Goal: Task Accomplishment & Management: Manage account settings

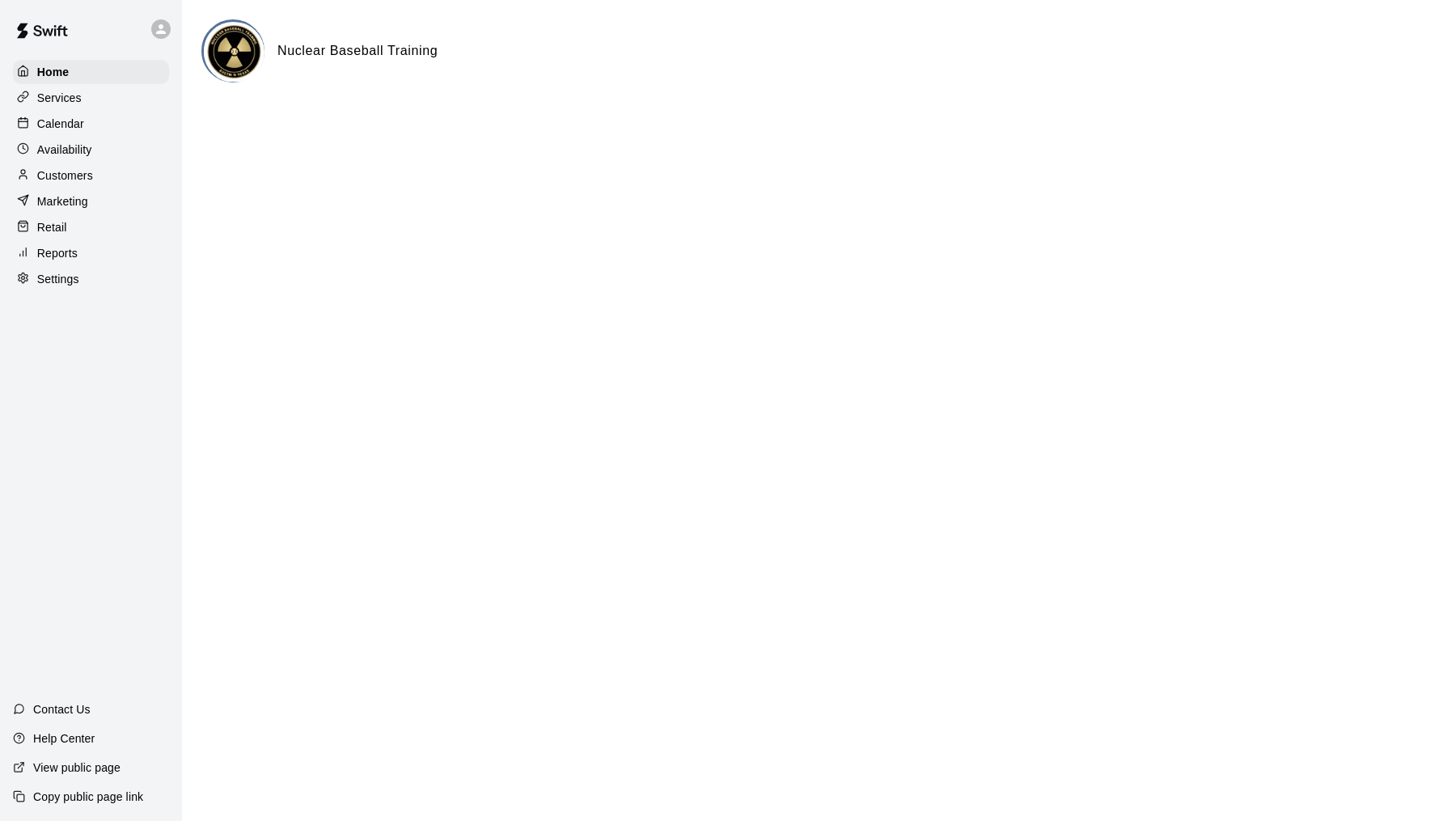
click at [77, 131] on div "Calendar" at bounding box center [91, 123] width 156 height 24
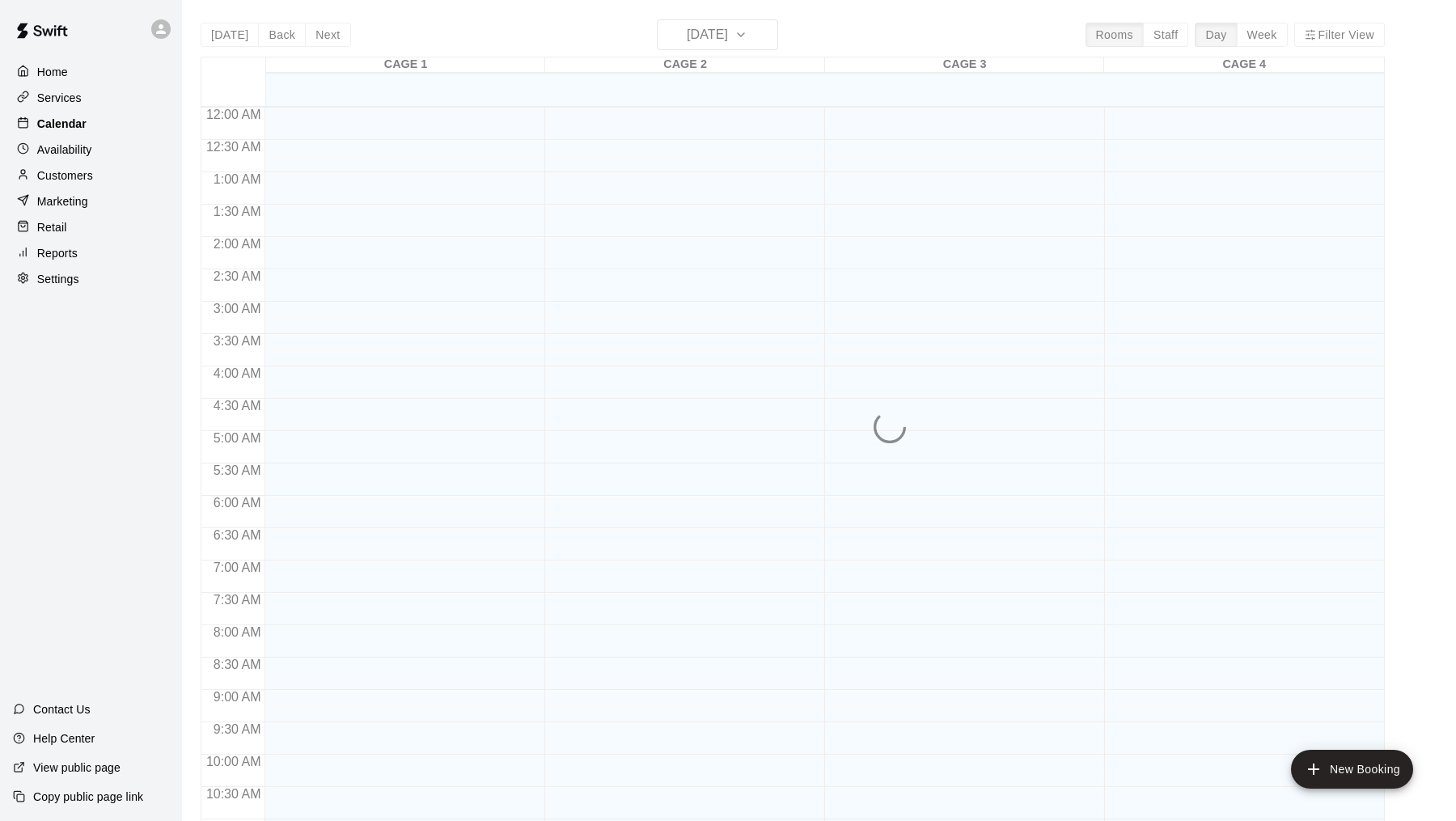
scroll to position [772, 0]
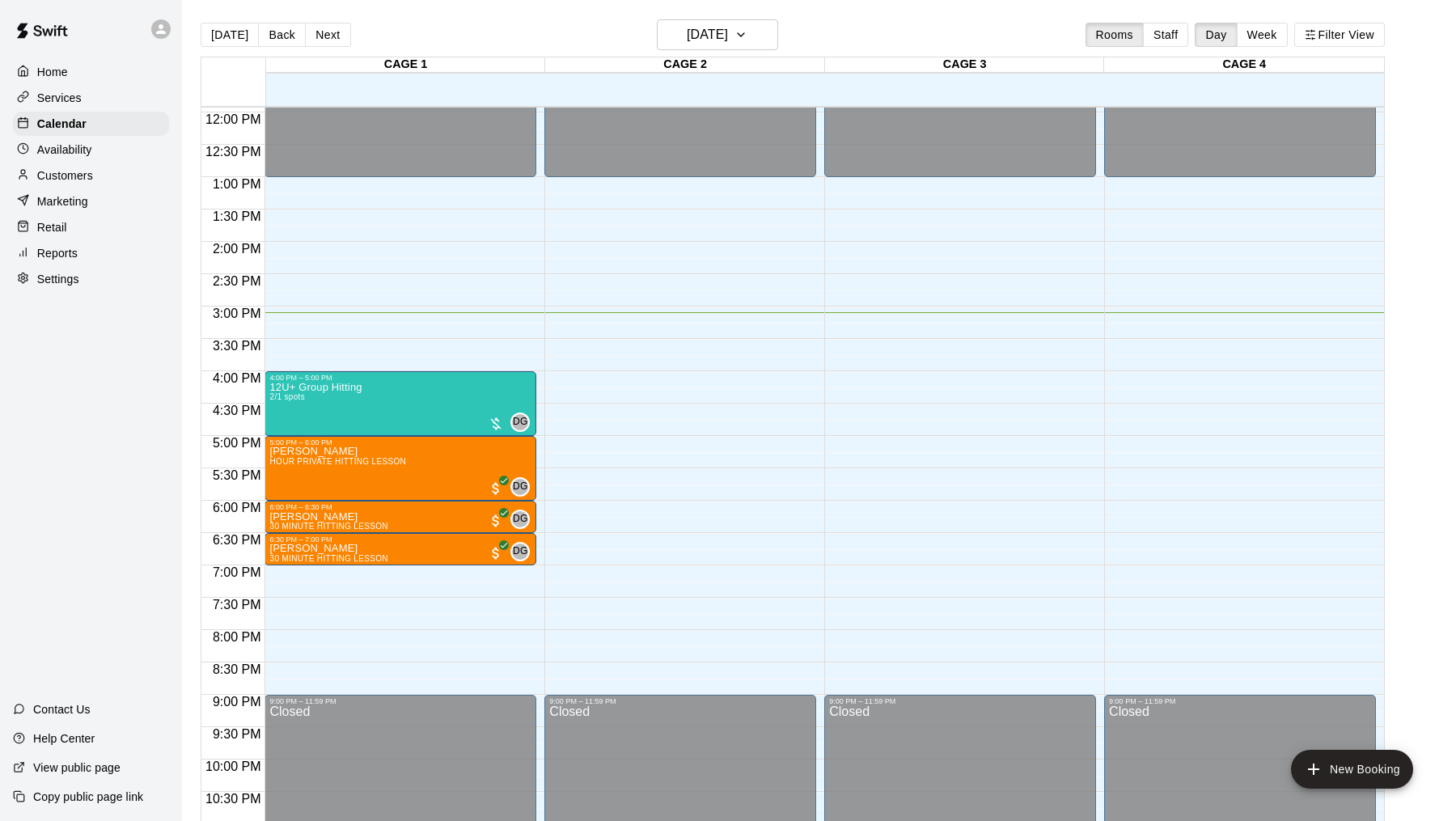
click at [85, 174] on p "Customers" at bounding box center [65, 175] width 56 height 16
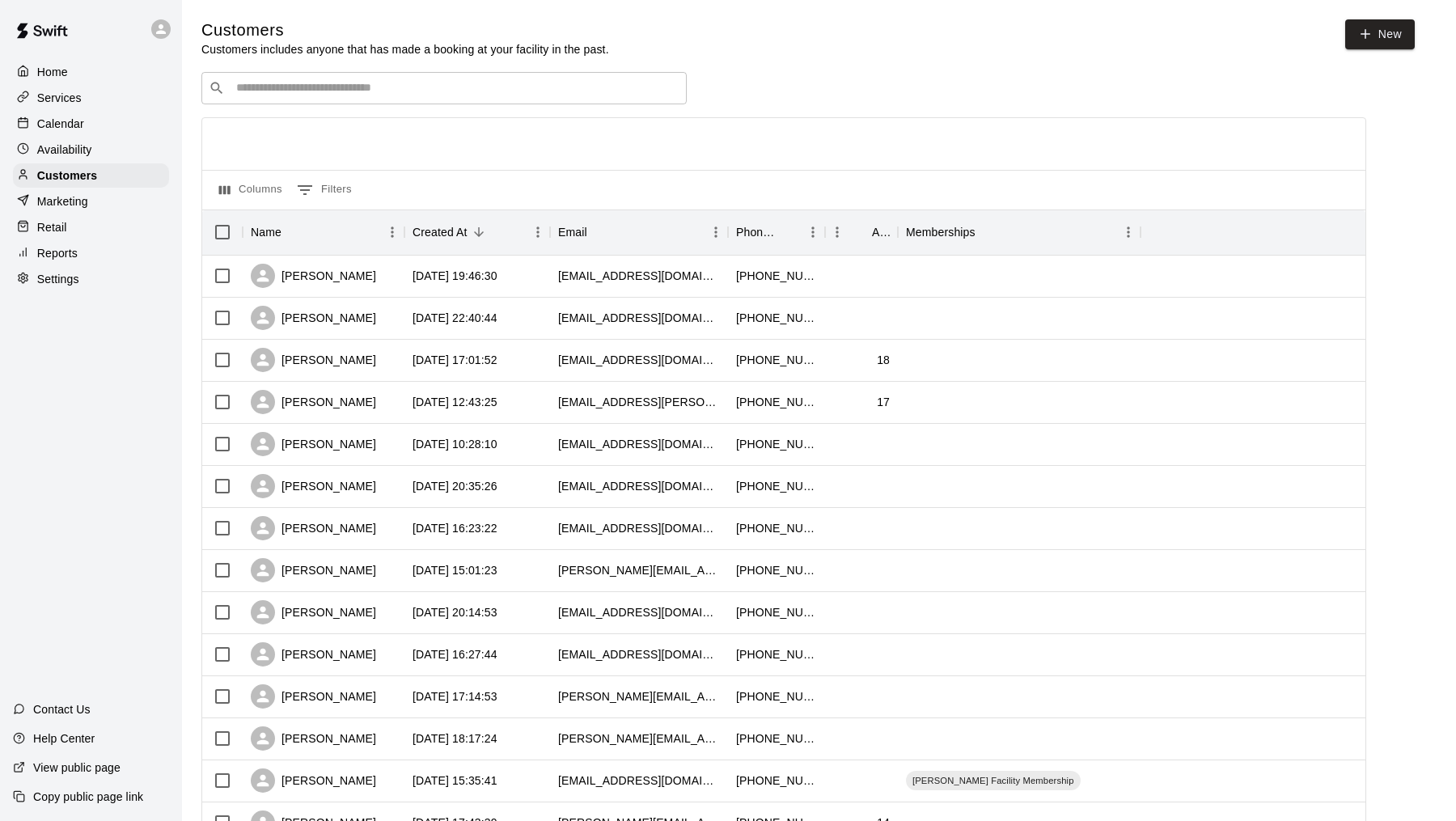
click at [344, 93] on input "Search customers by name or email" at bounding box center [455, 88] width 449 height 16
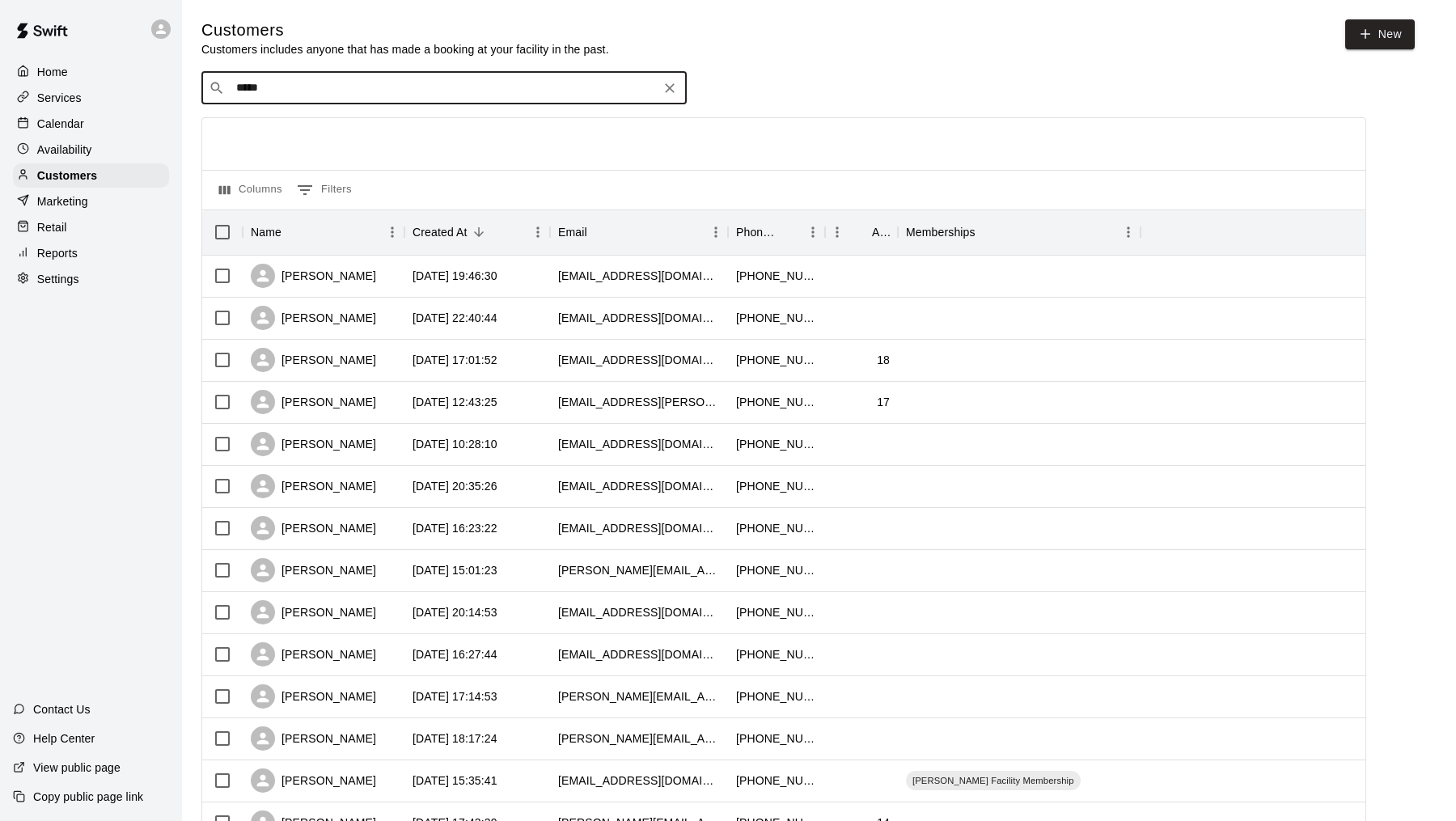
type input "******"
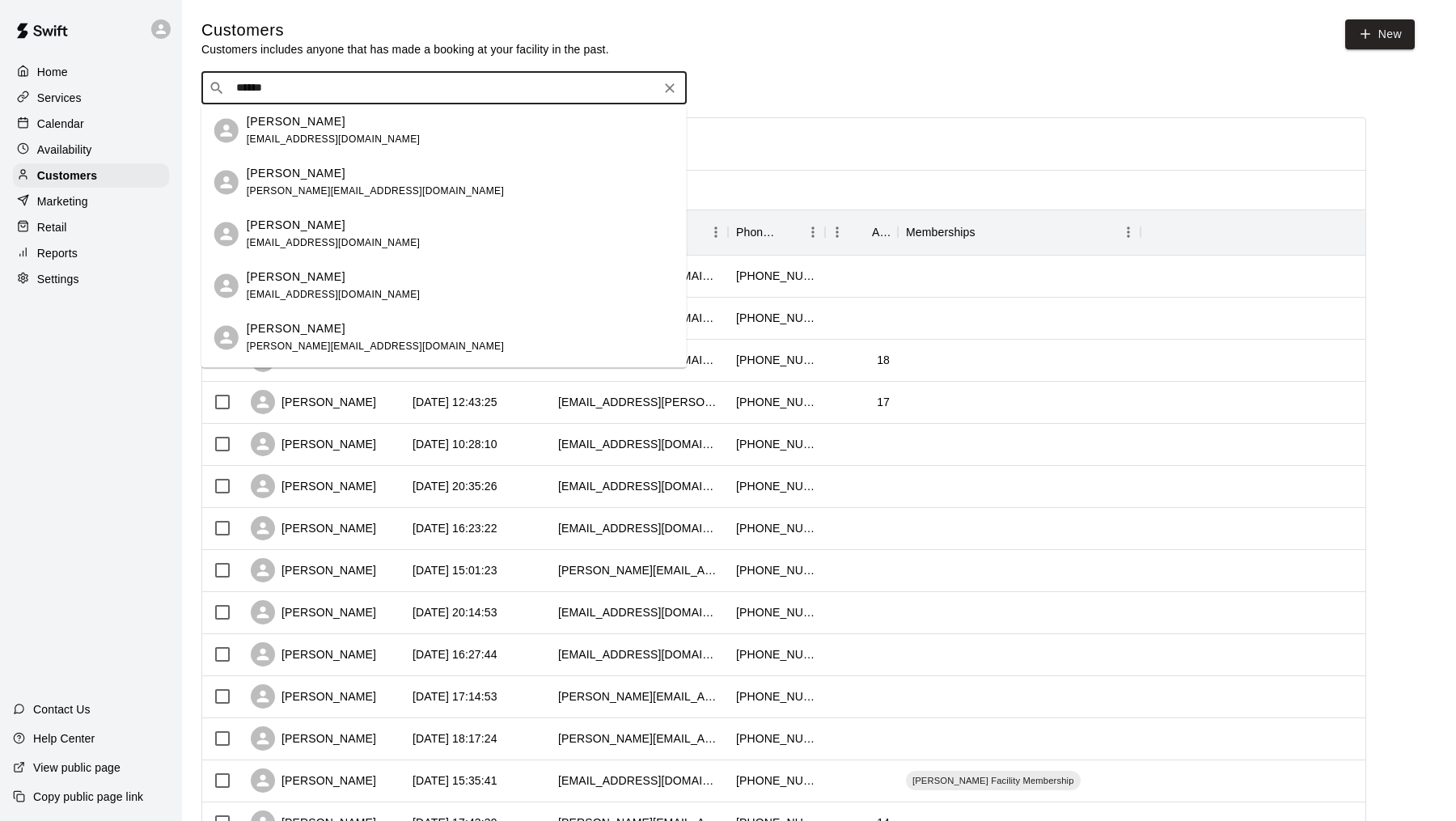
click at [389, 129] on div "[PERSON_NAME] [EMAIL_ADDRESS][DOMAIN_NAME]" at bounding box center [460, 130] width 428 height 35
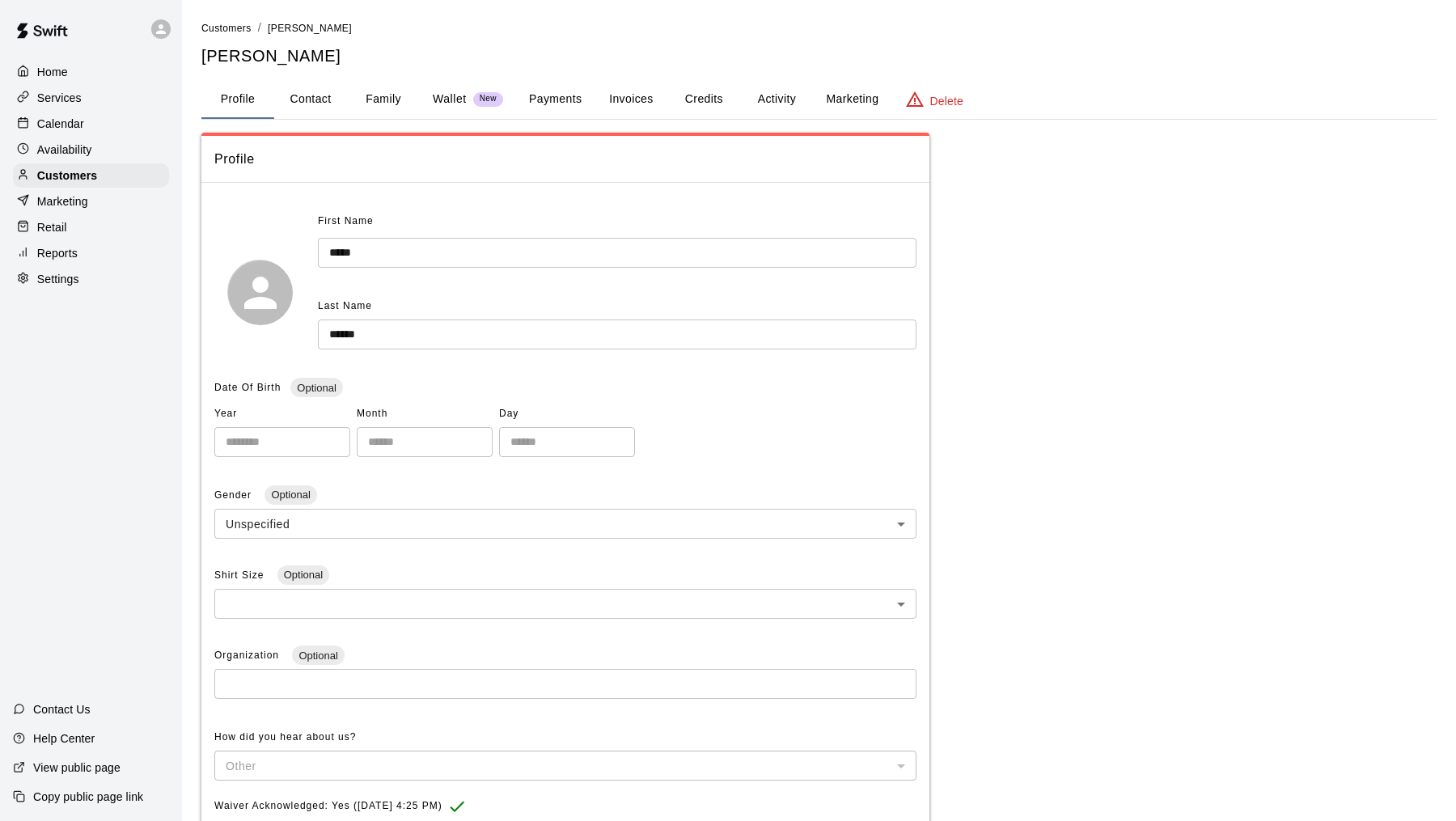
click at [782, 94] on button "Activity" at bounding box center [776, 99] width 72 height 39
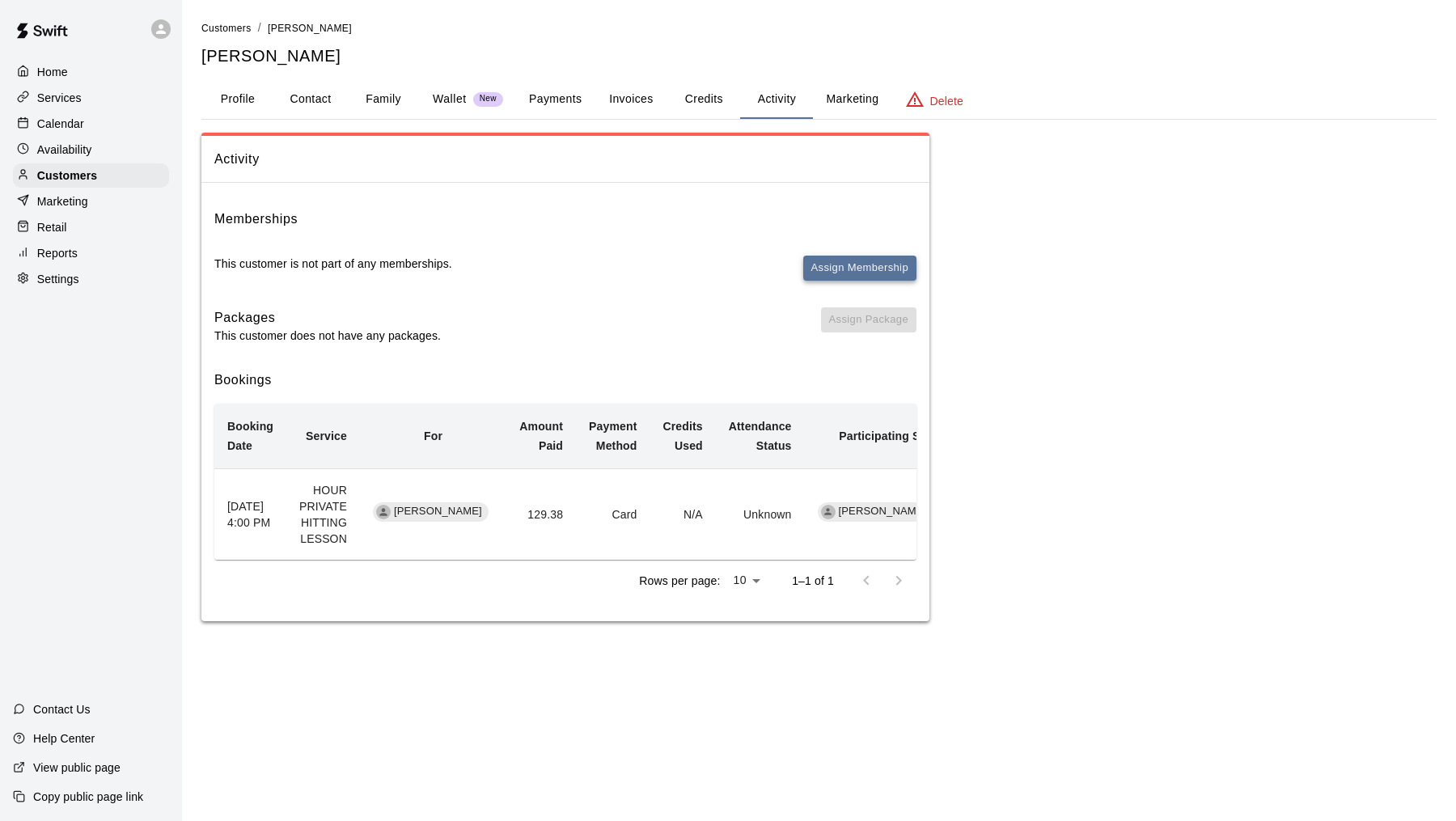
click at [892, 277] on button "Assign Membership" at bounding box center [860, 269] width 113 height 25
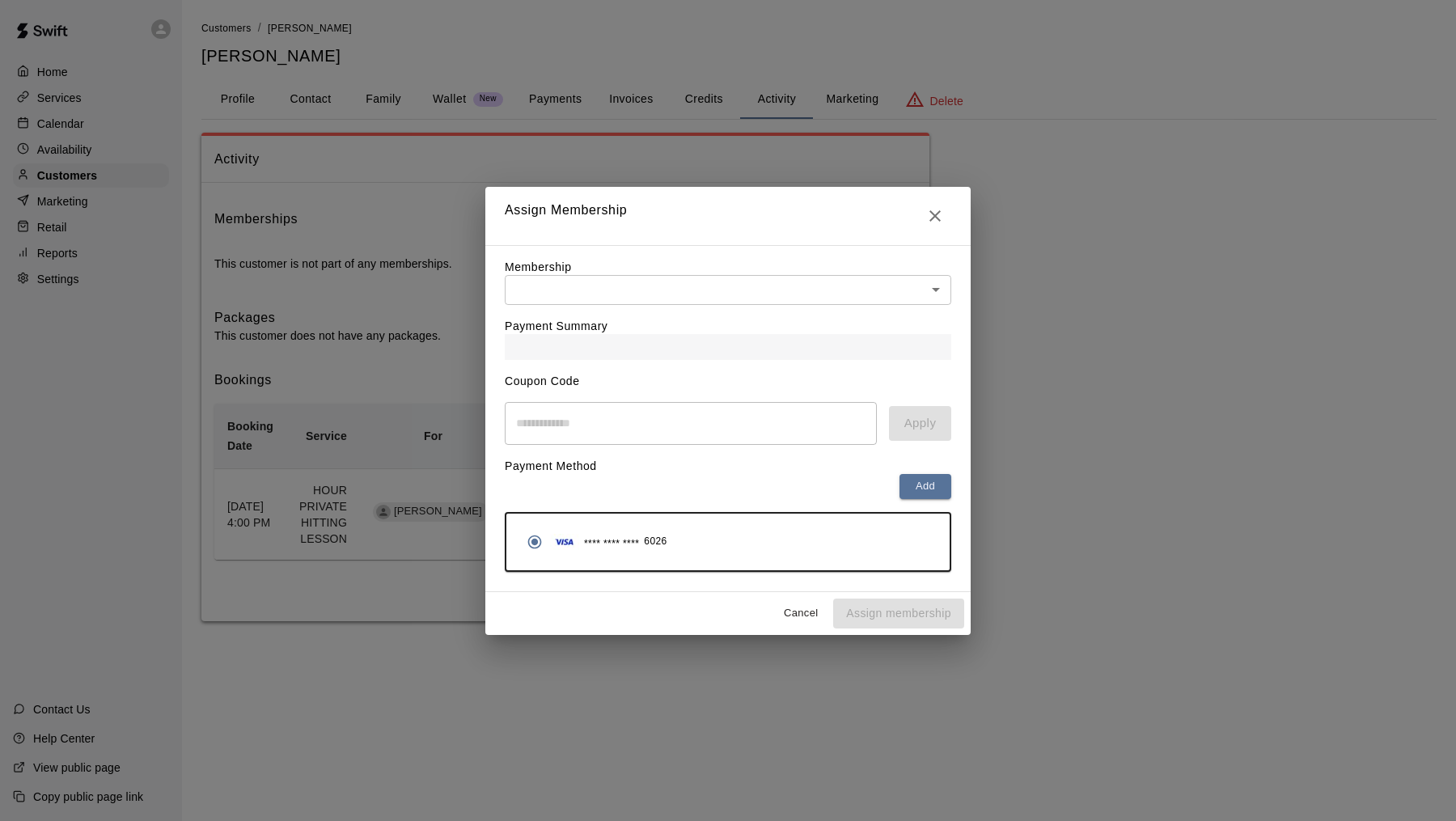
click at [857, 269] on div "Membership ​ ​" at bounding box center [728, 282] width 447 height 46
click at [849, 287] on body "Home Services Calendar Availability Customers Marketing Retail Reports Settings…" at bounding box center [728, 327] width 1456 height 654
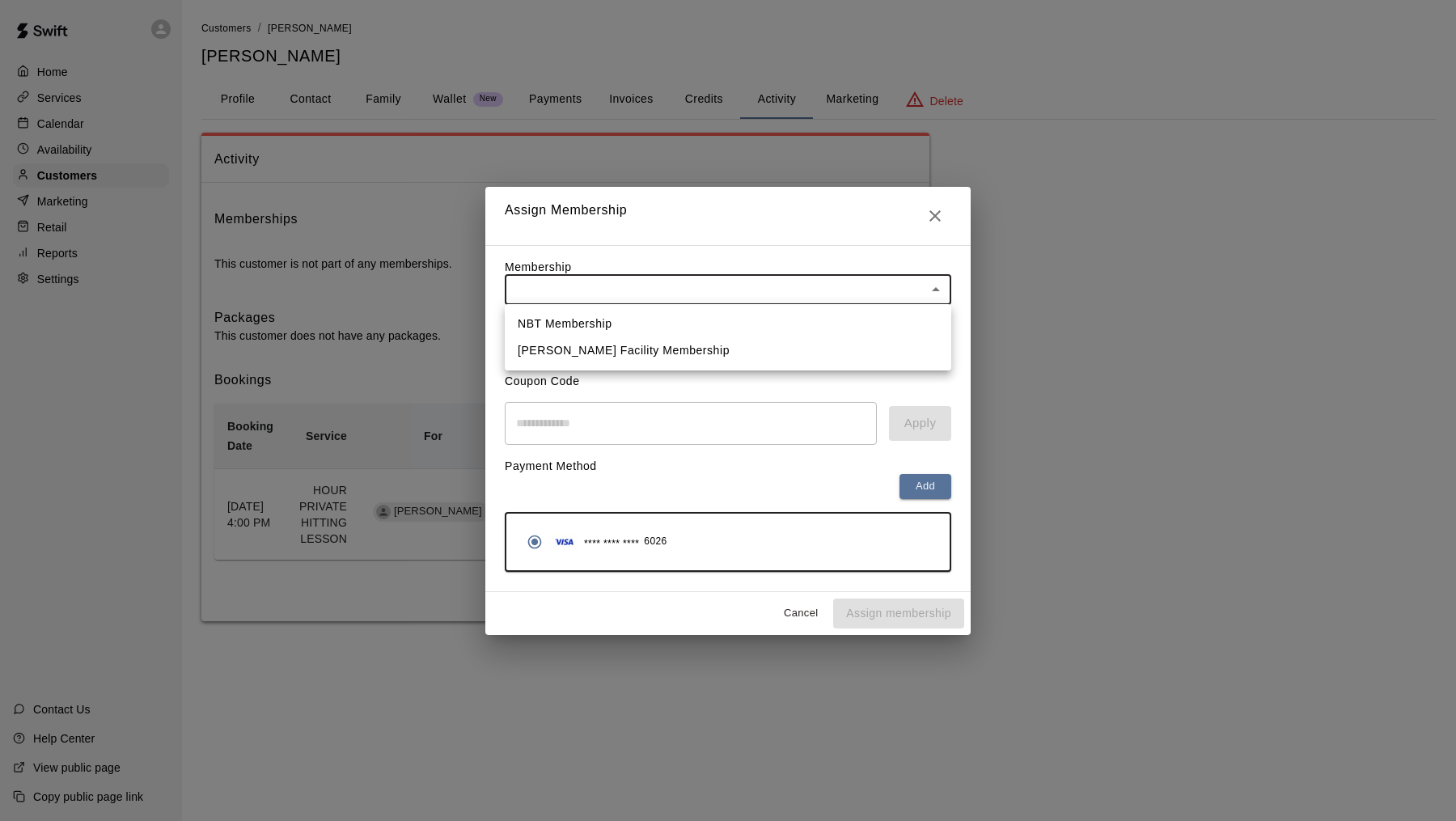
click at [834, 342] on li "[PERSON_NAME] Facility Membership" at bounding box center [728, 350] width 447 height 27
type input "**********"
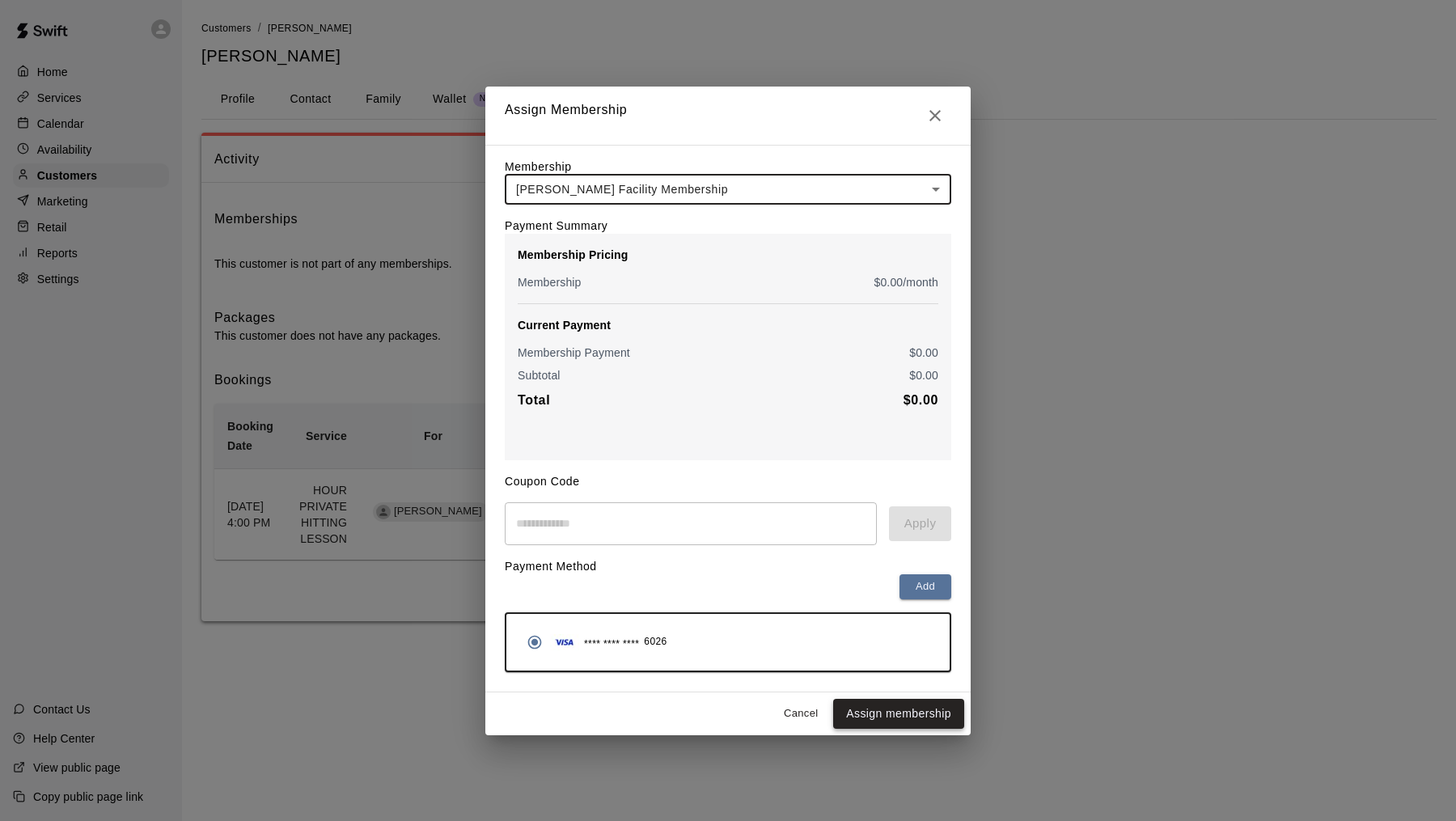
click at [888, 713] on button "Assign membership" at bounding box center [899, 713] width 131 height 30
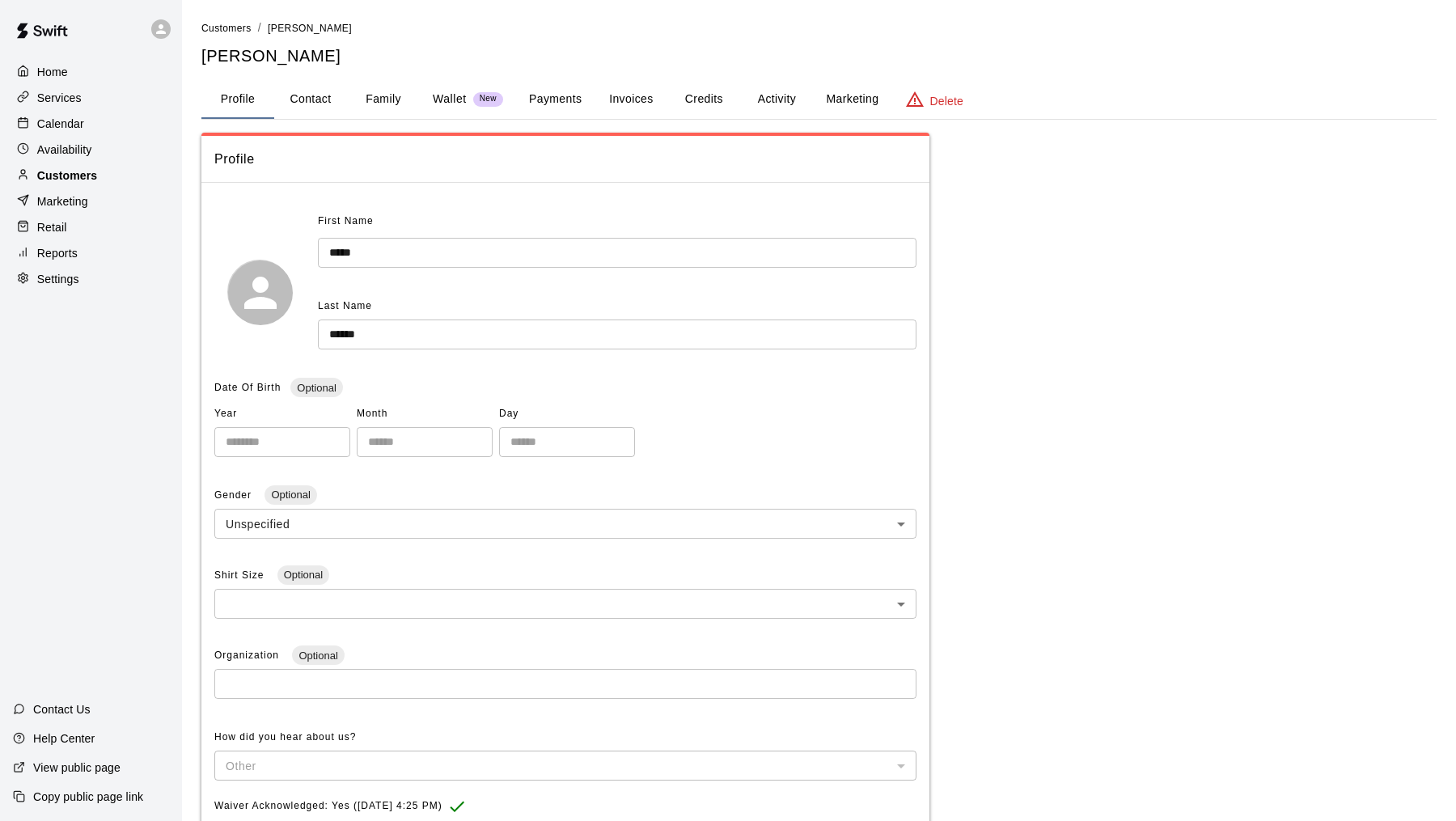
click at [86, 169] on p "Customers" at bounding box center [67, 175] width 60 height 16
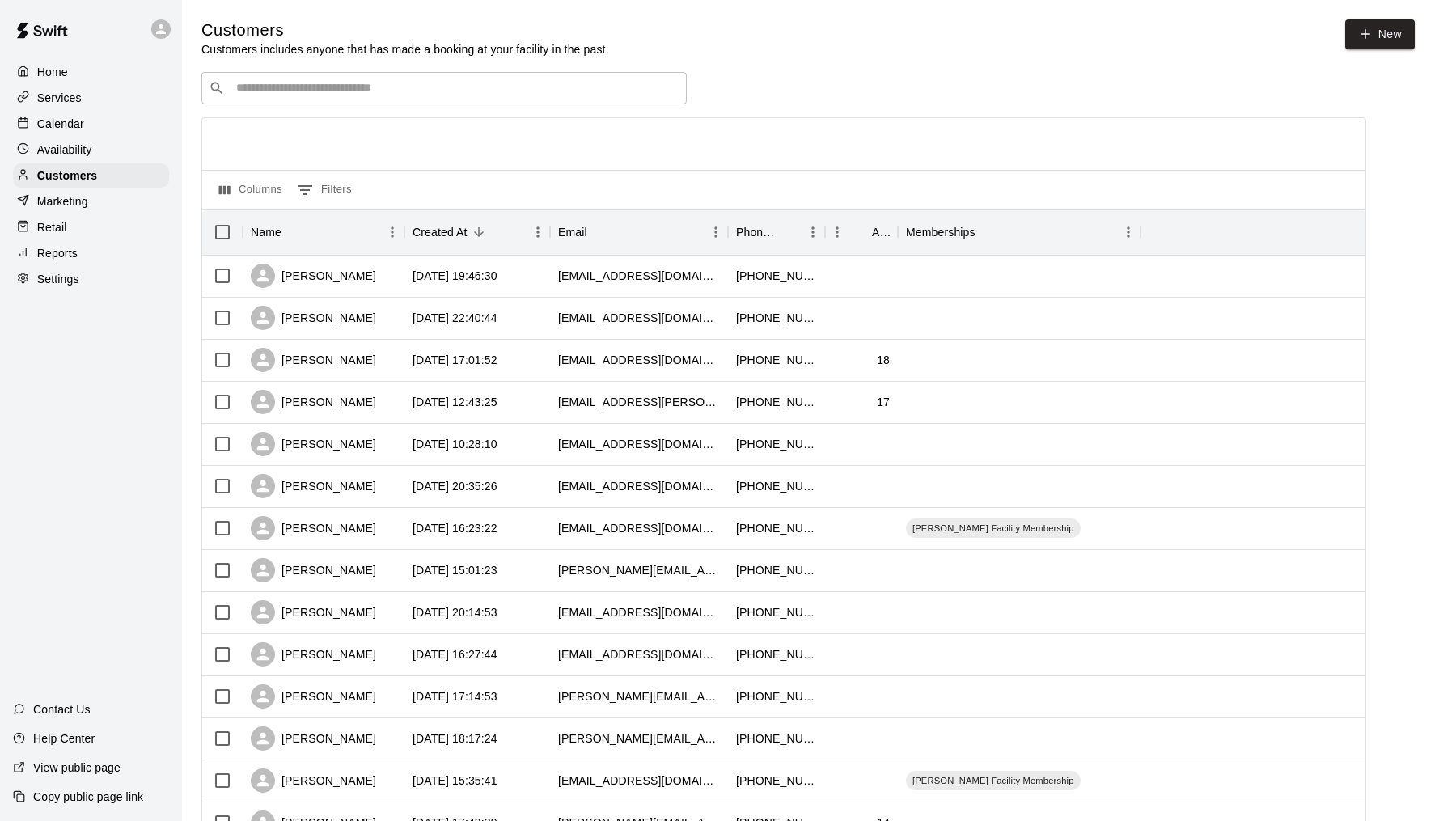
click at [568, 93] on input "Search customers by name or email" at bounding box center [455, 88] width 449 height 16
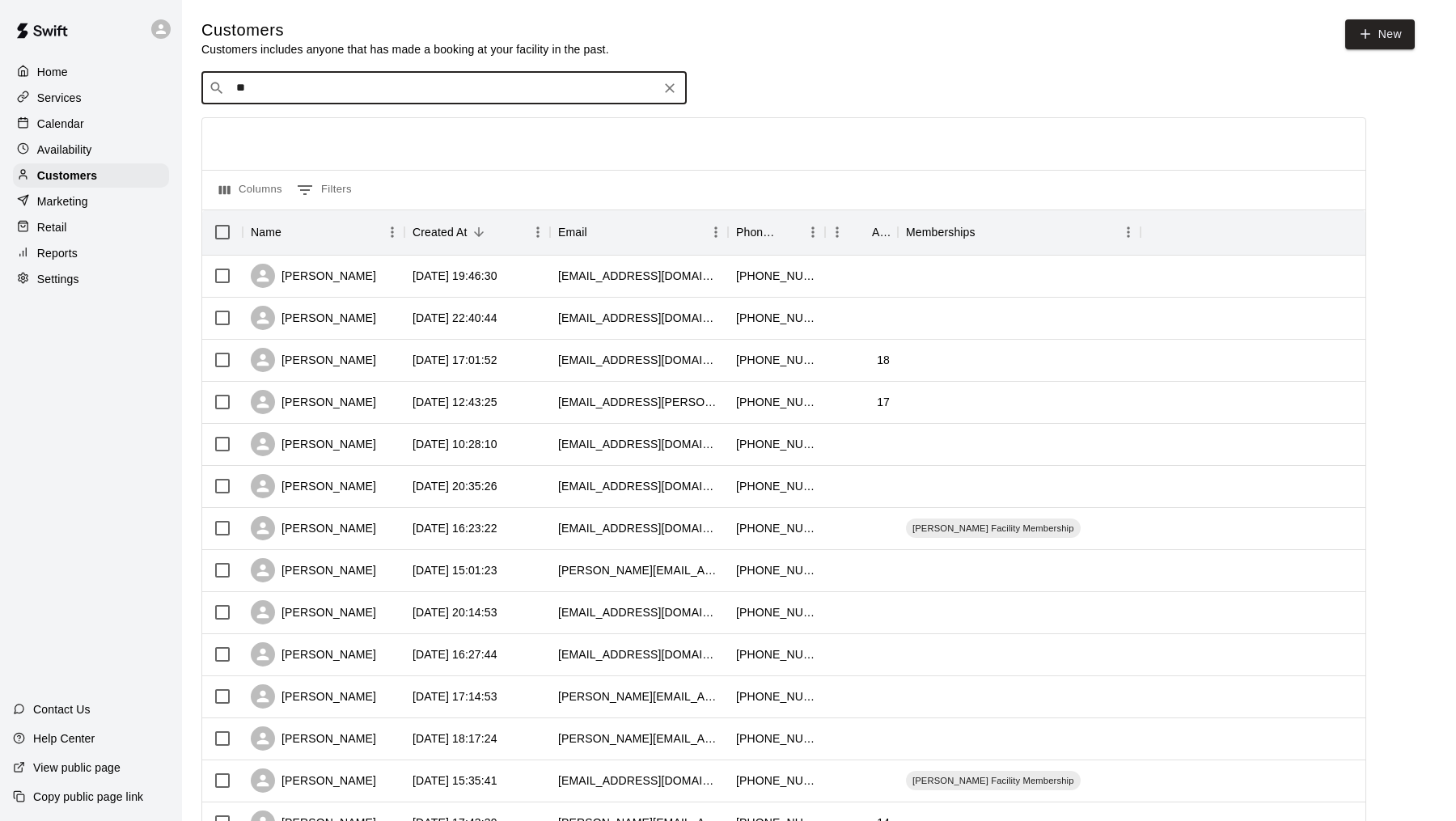
type input "*"
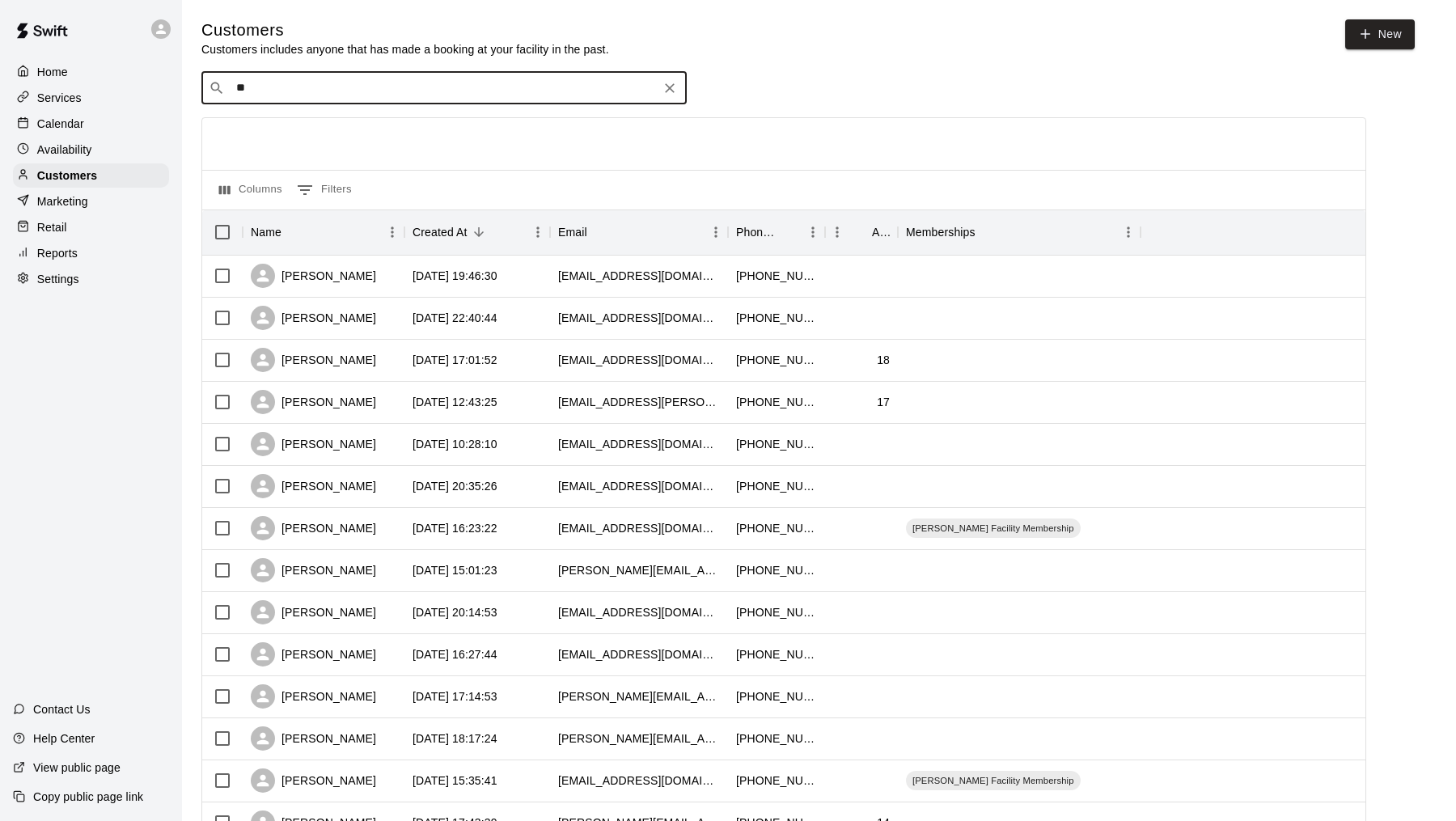
type input "*"
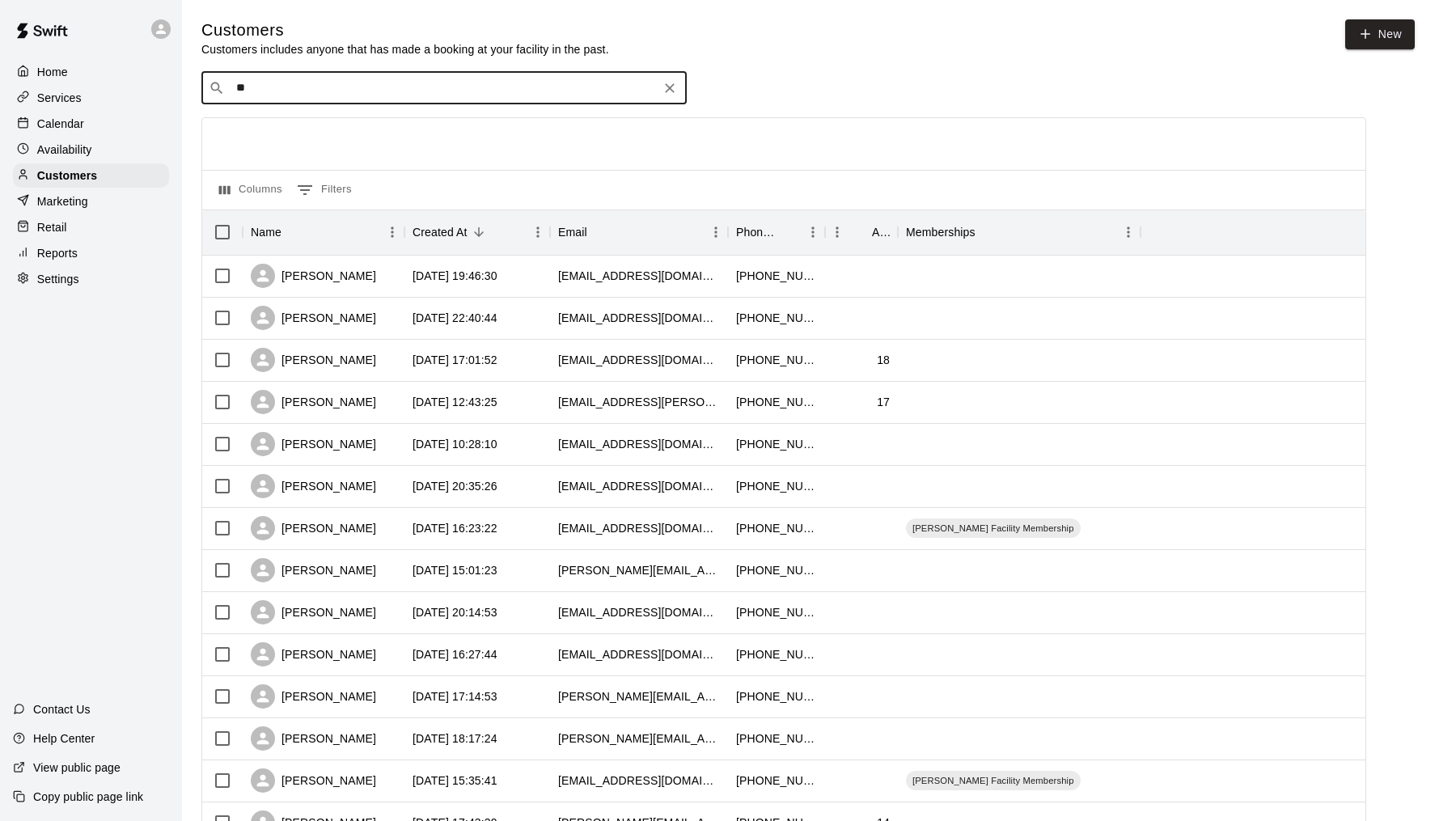
type input "*"
click at [53, 126] on p "Calendar" at bounding box center [60, 124] width 47 height 16
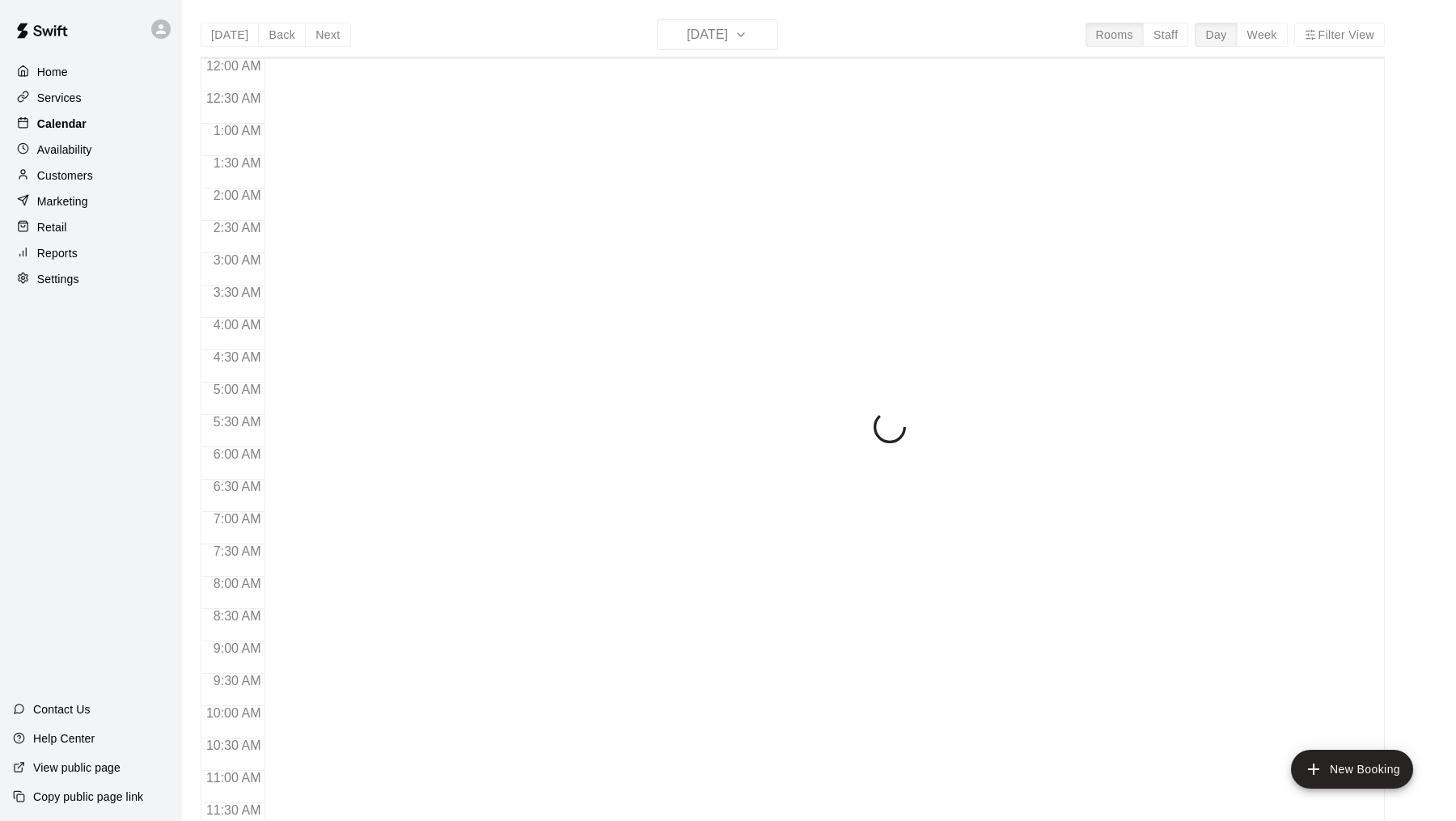
scroll to position [772, 0]
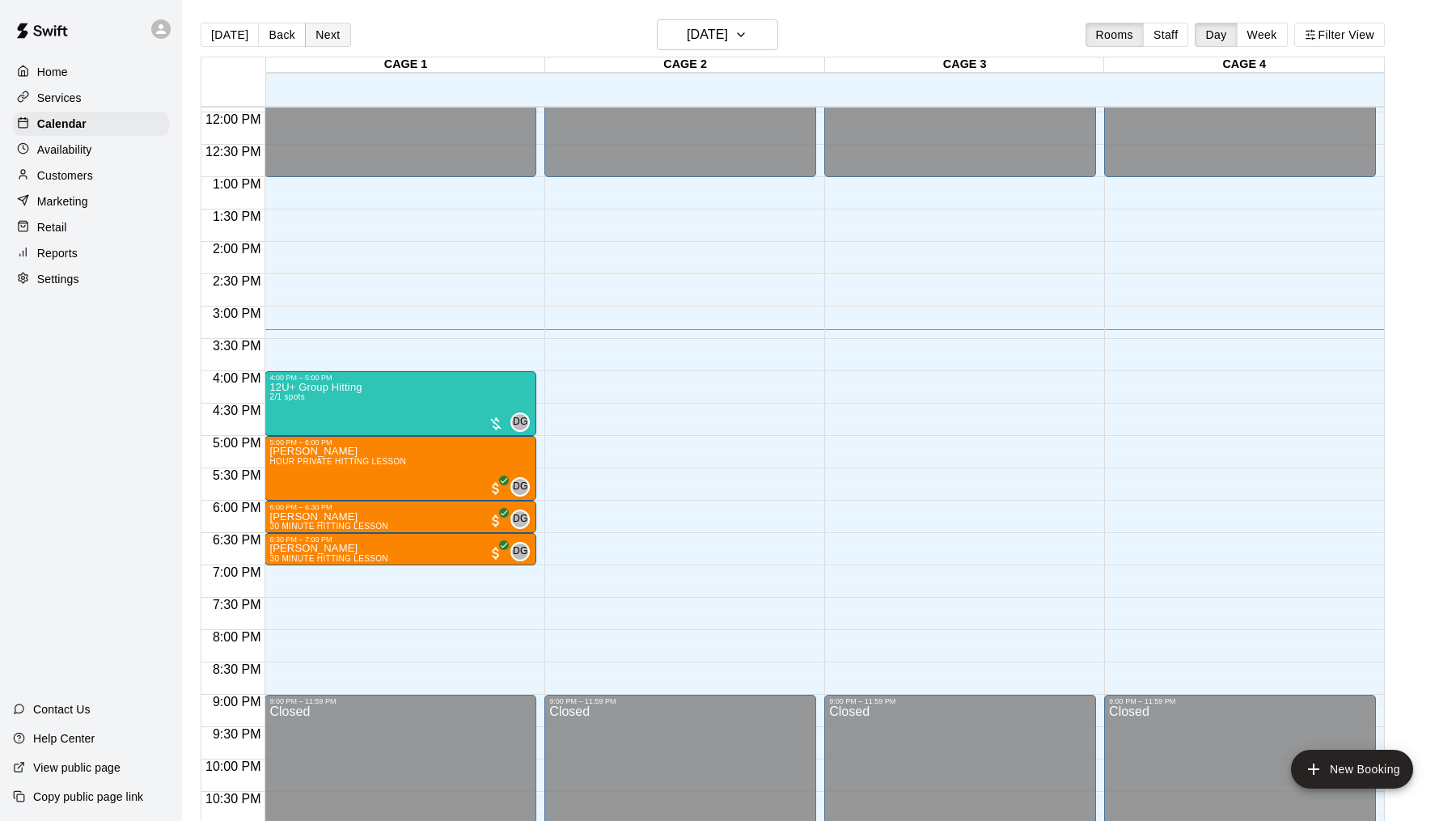
click at [308, 32] on button "Next" at bounding box center [328, 34] width 46 height 24
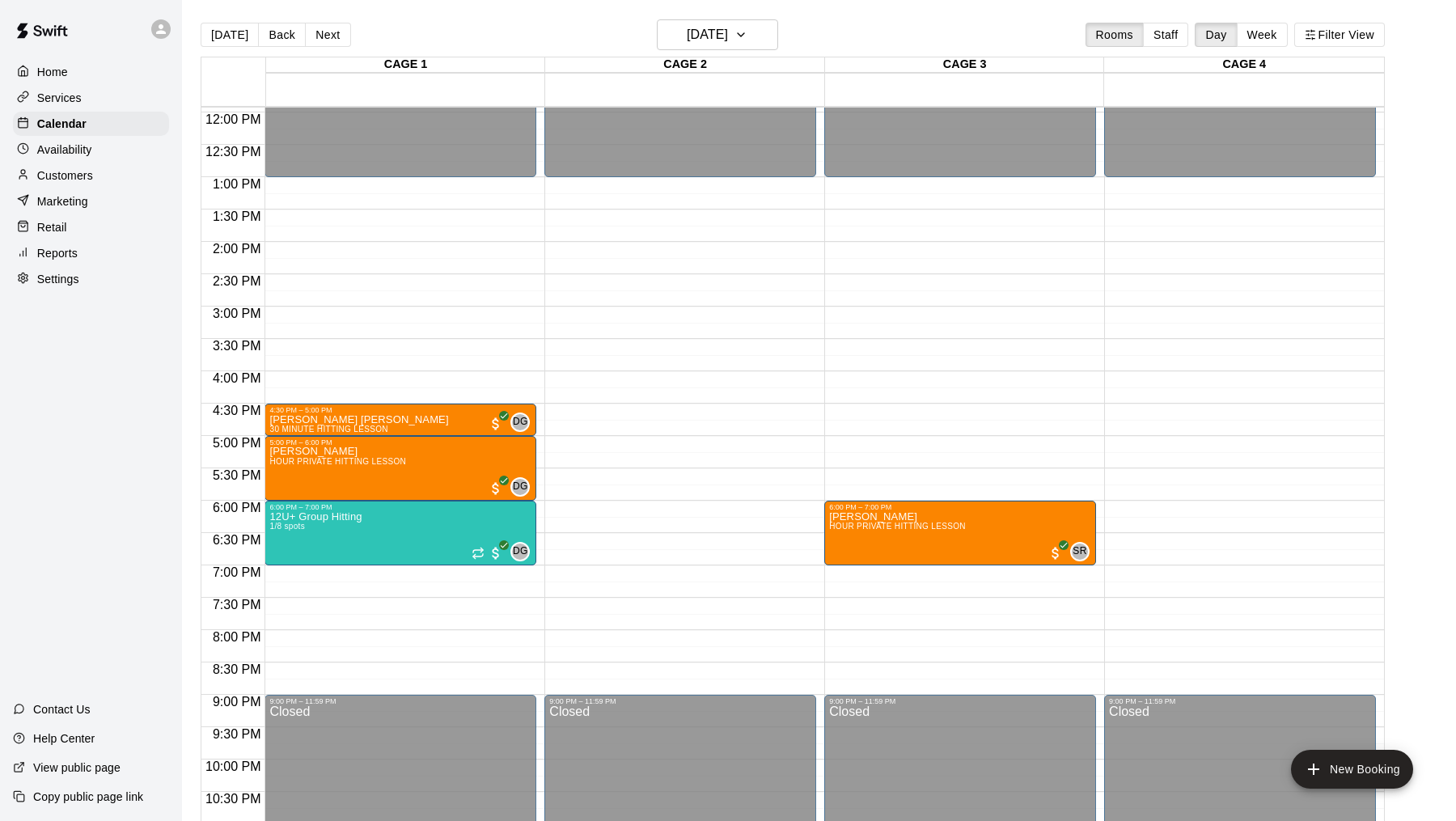
scroll to position [821, 0]
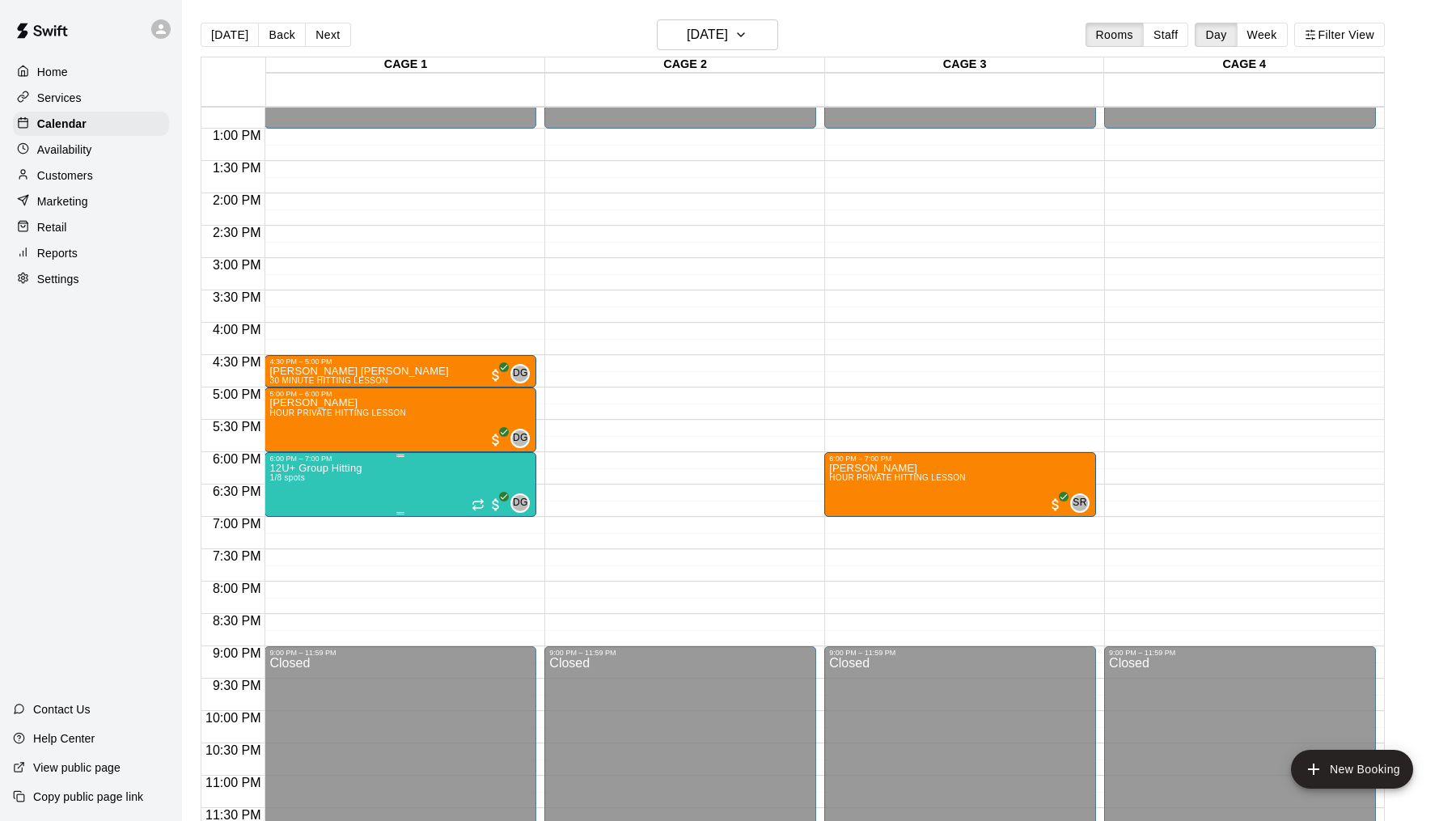
click at [281, 515] on img "edit" at bounding box center [287, 518] width 19 height 19
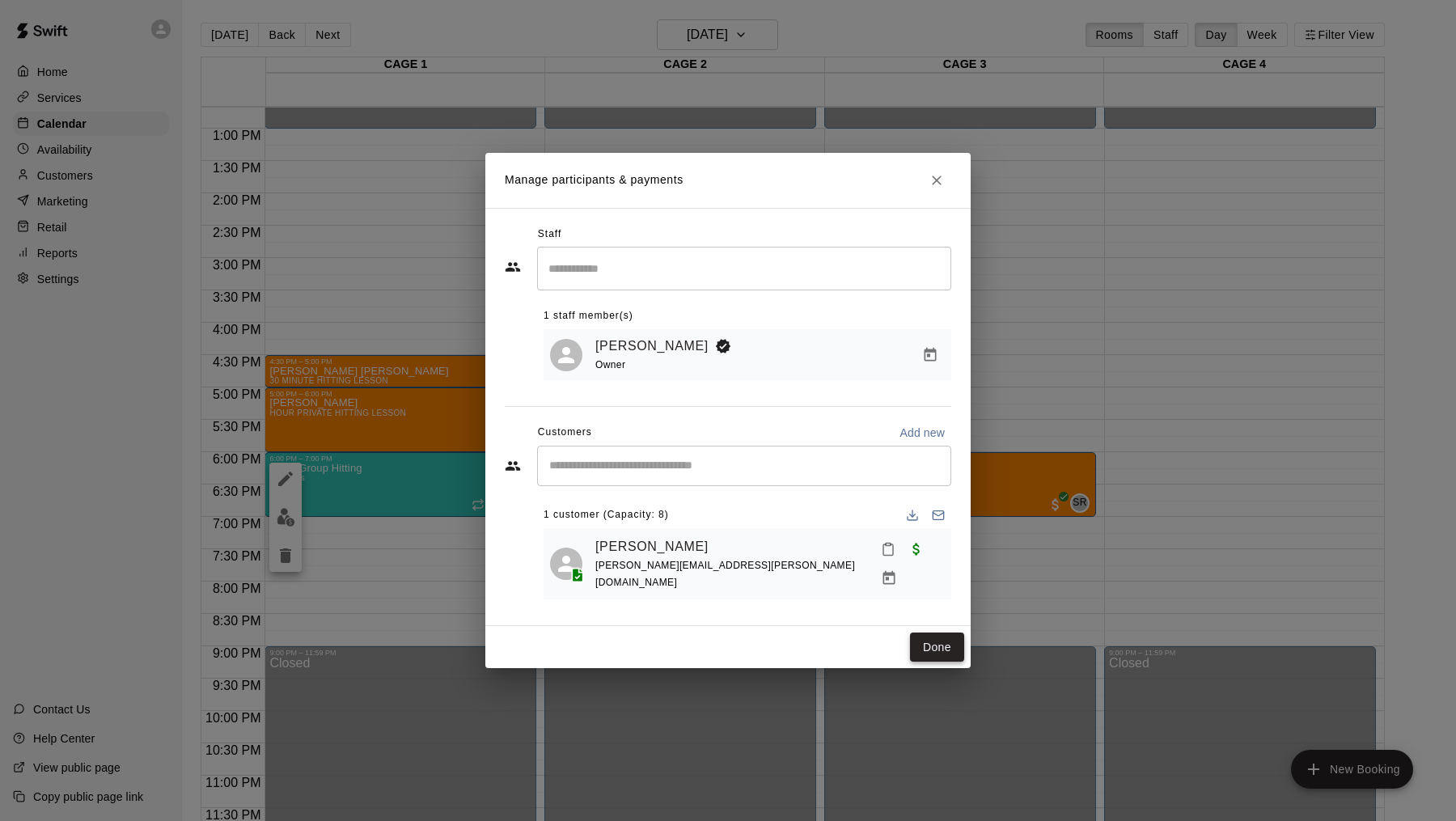
click at [923, 639] on button "Done" at bounding box center [937, 647] width 54 height 30
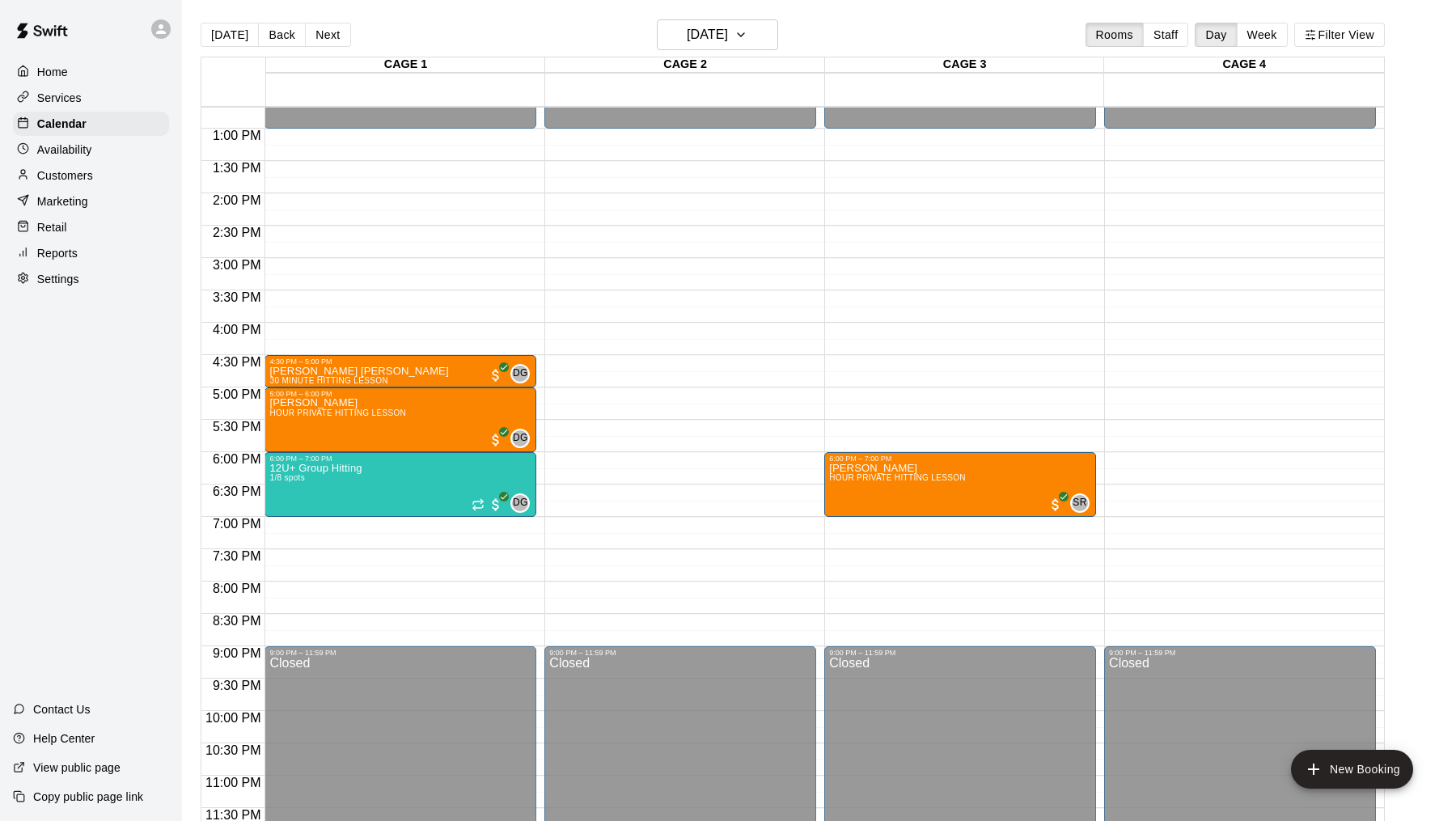
click at [923, 639] on div "12:00 AM – 1:00 PM Closed 6:00 PM – 7:00 PM Devin Fogel HOUR PRIVATE HITTING LE…" at bounding box center [960, 63] width 271 height 1553
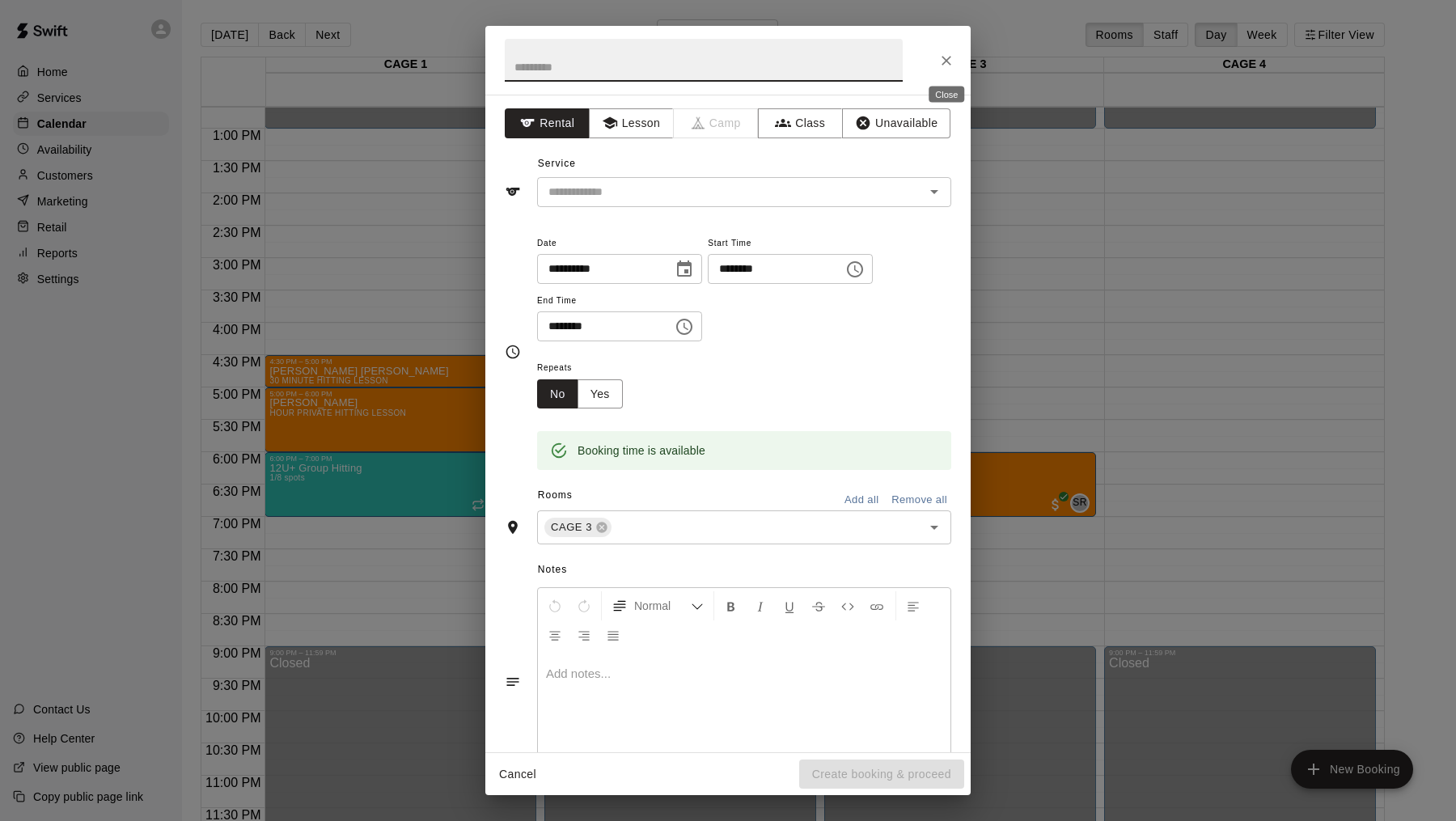
click at [950, 61] on icon "Close" at bounding box center [947, 60] width 16 height 16
